Goal: Information Seeking & Learning: Learn about a topic

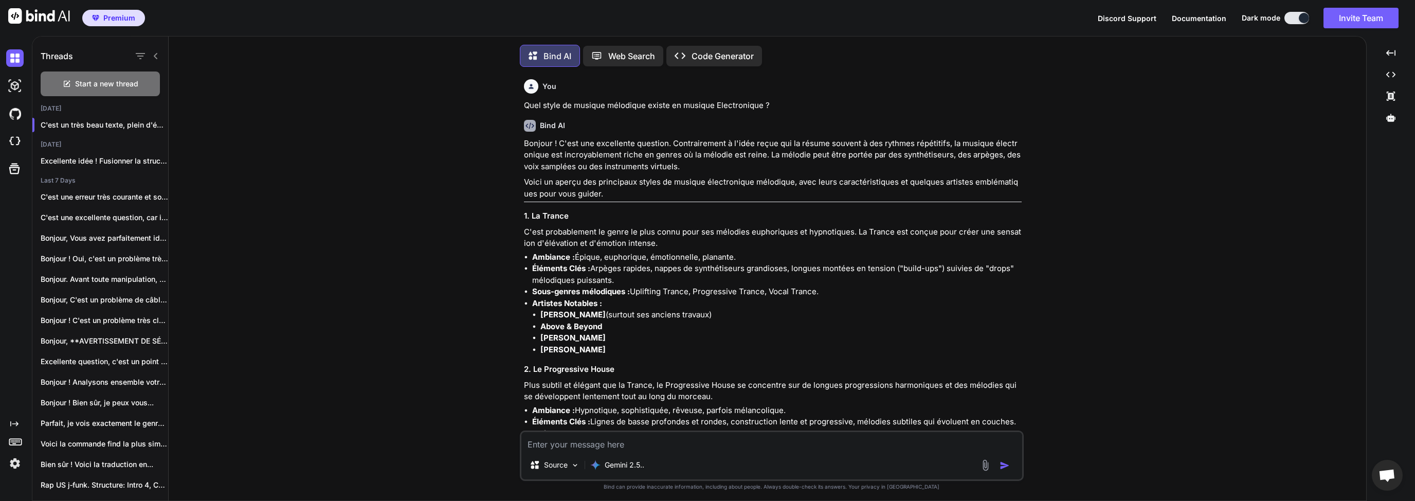
scroll to position [1132, 0]
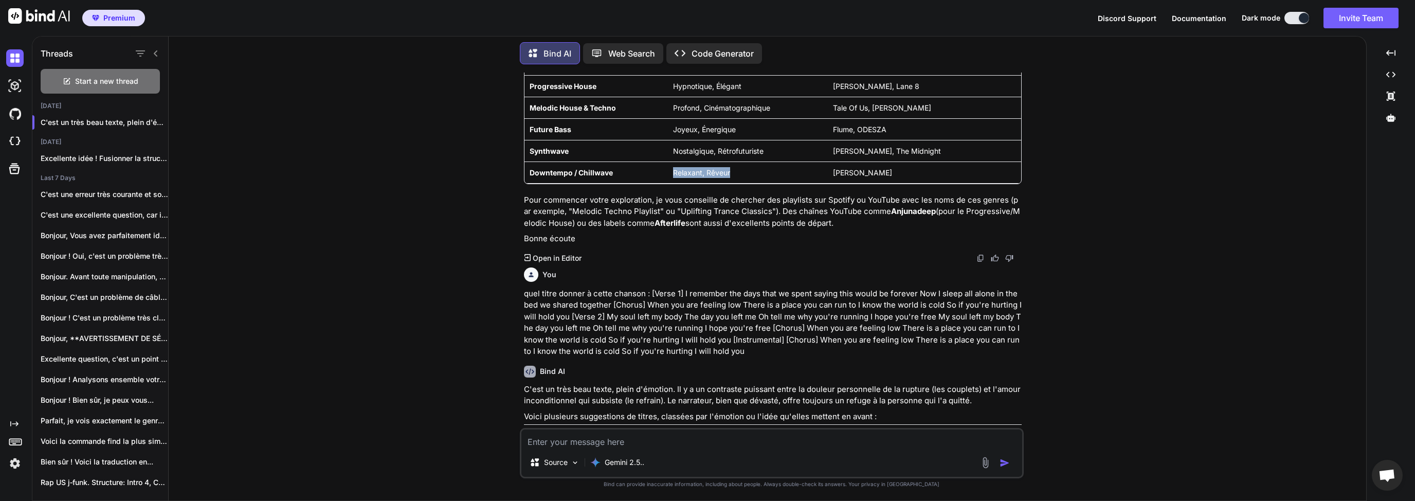
drag, startPoint x: 747, startPoint y: 174, endPoint x: 645, endPoint y: 170, distance: 101.9
click at [646, 169] on tr "Downtempo / Chillwave Relaxant, Rêveur [PERSON_NAME]" at bounding box center [772, 172] width 497 height 22
click at [634, 175] on td "Downtempo / Chillwave" at bounding box center [595, 172] width 143 height 22
drag, startPoint x: 560, startPoint y: 172, endPoint x: 602, endPoint y: 175, distance: 41.8
click at [587, 174] on strong "Downtempo / Chillwave" at bounding box center [571, 172] width 83 height 9
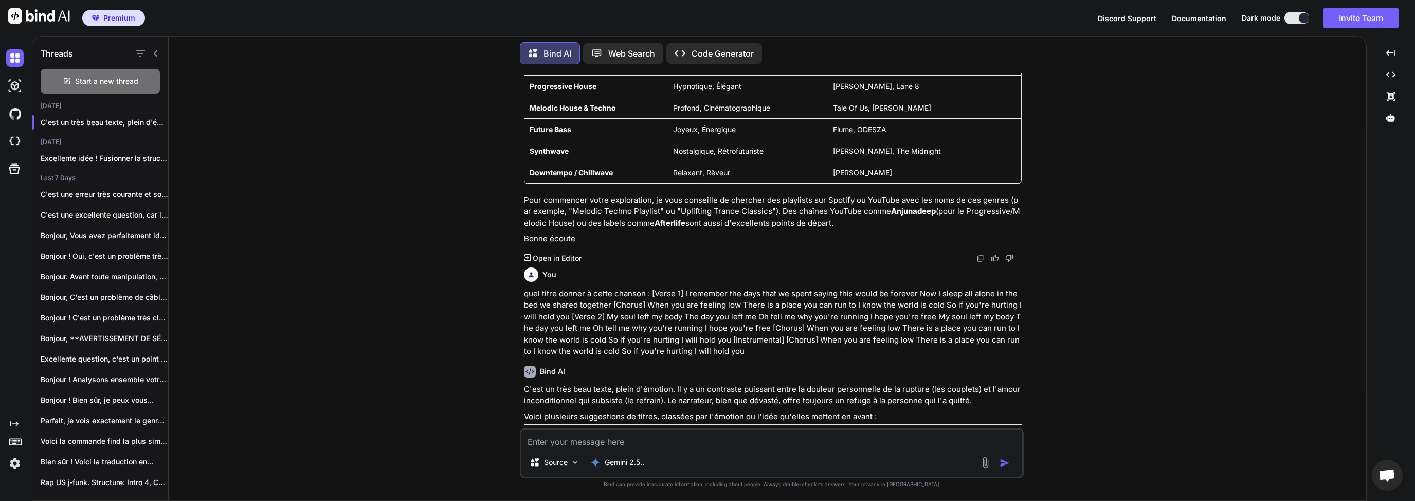
click at [608, 176] on td "Downtempo / Chillwave" at bounding box center [595, 172] width 143 height 22
drag, startPoint x: 643, startPoint y: 111, endPoint x: 659, endPoint y: 113, distance: 16.1
click at [644, 111] on td "Melodic House & Techno" at bounding box center [595, 108] width 143 height 22
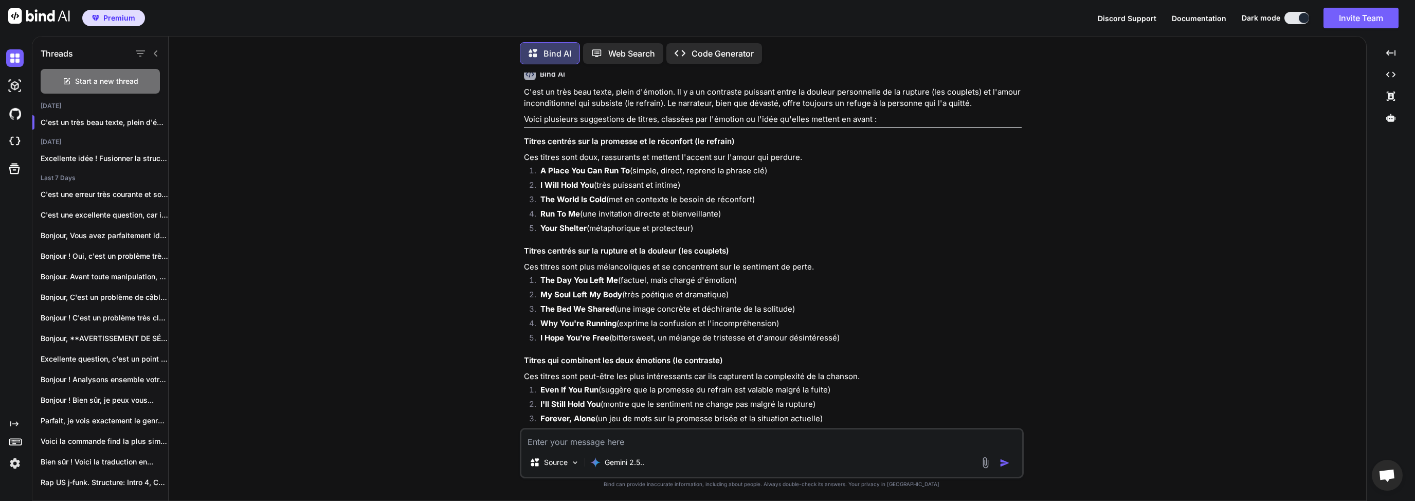
scroll to position [1428, 0]
drag, startPoint x: 595, startPoint y: 183, endPoint x: 541, endPoint y: 186, distance: 54.1
click at [541, 186] on li "I Will Hold You (très puissant et intime)" at bounding box center [777, 187] width 490 height 14
copy li "I Will Hold You"
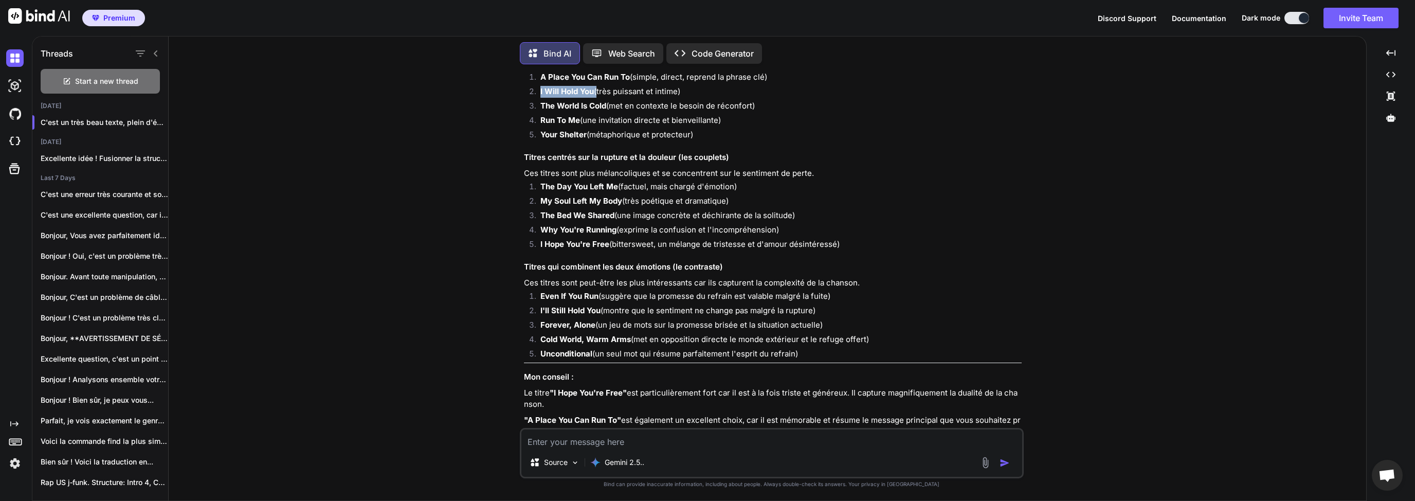
scroll to position [1577, 0]
